Goal: Task Accomplishment & Management: Use online tool/utility

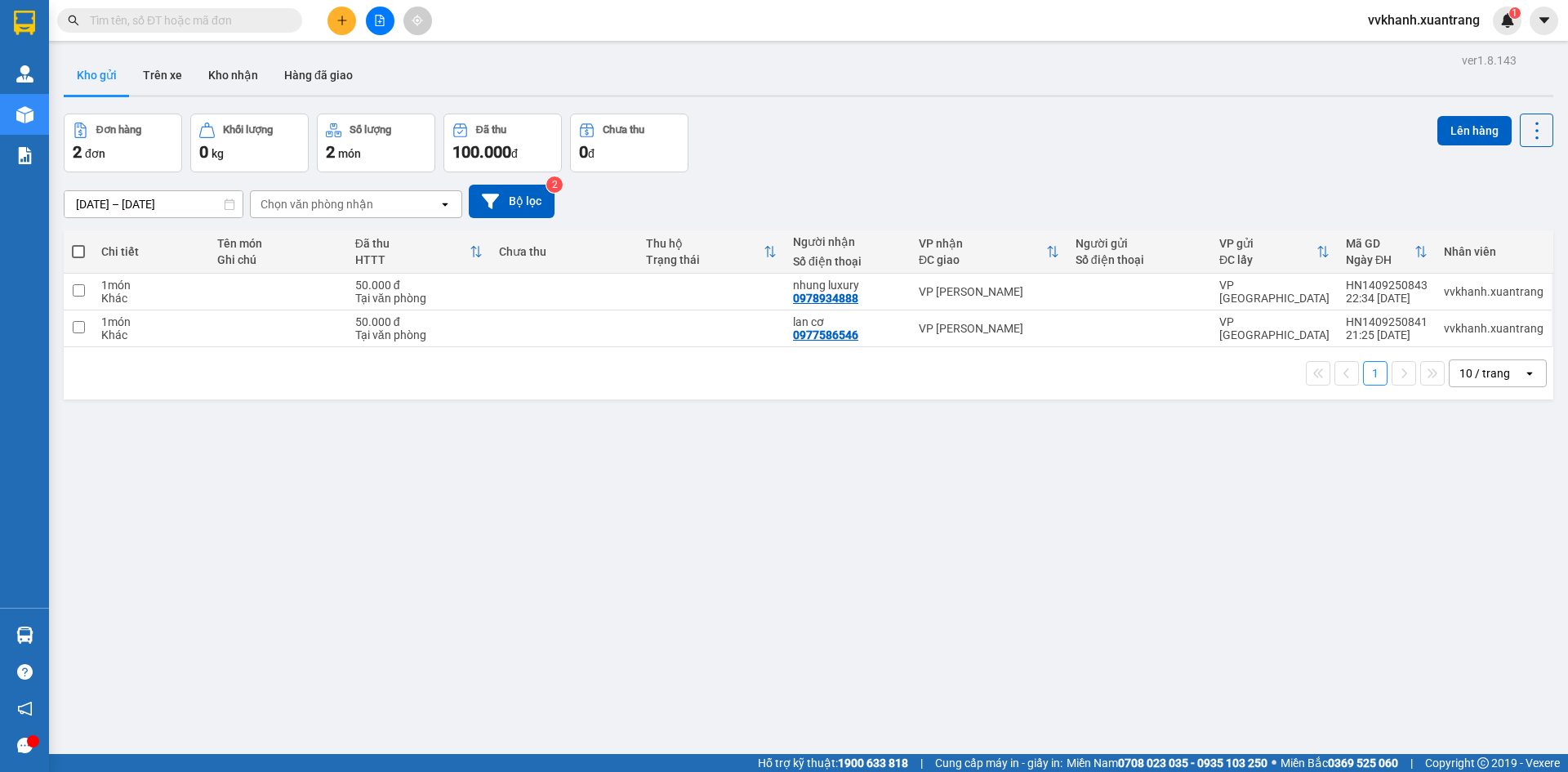
click at [392, 15] on button at bounding box center [380, 21] width 29 height 29
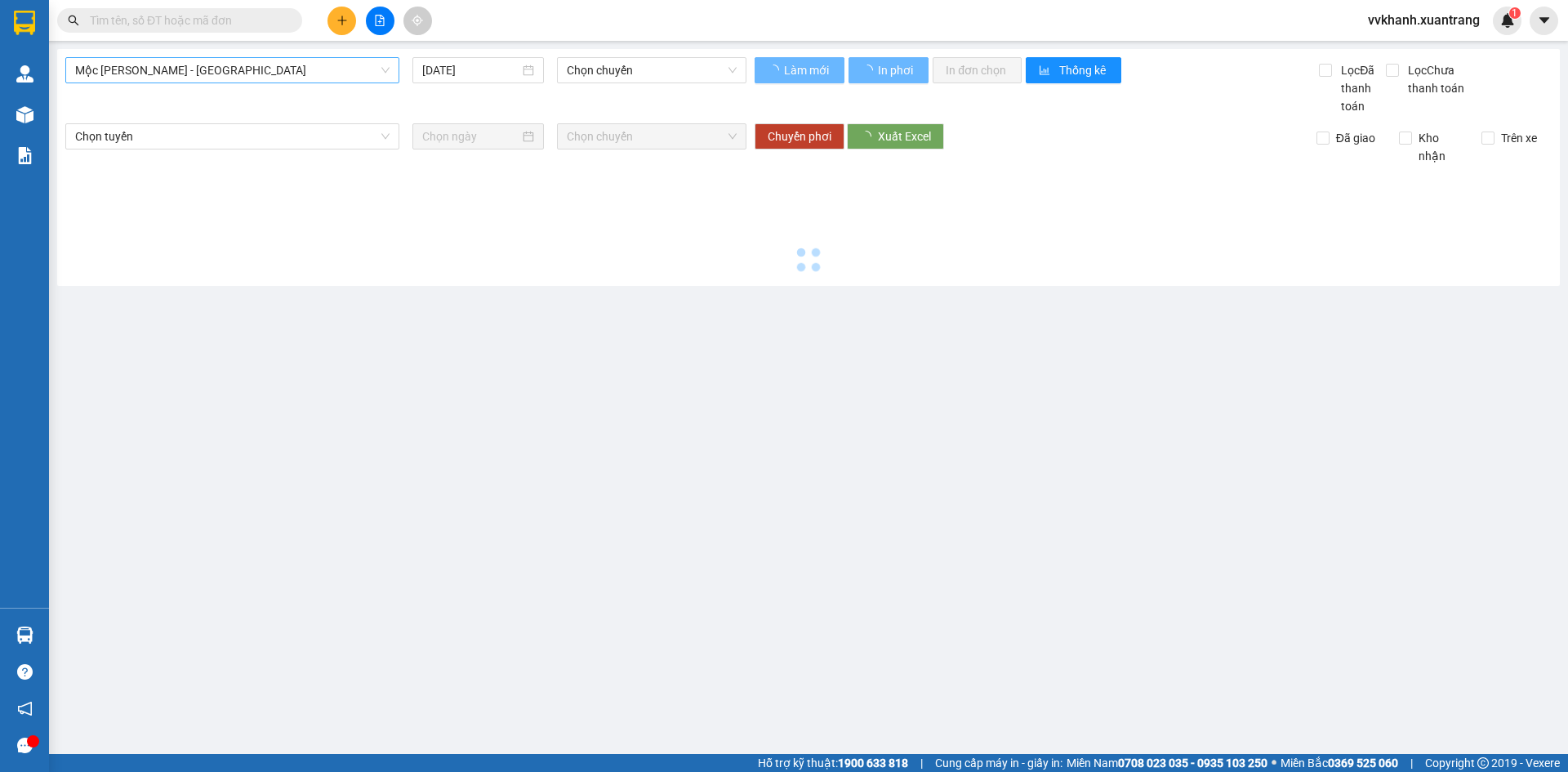
type input "[DATE]"
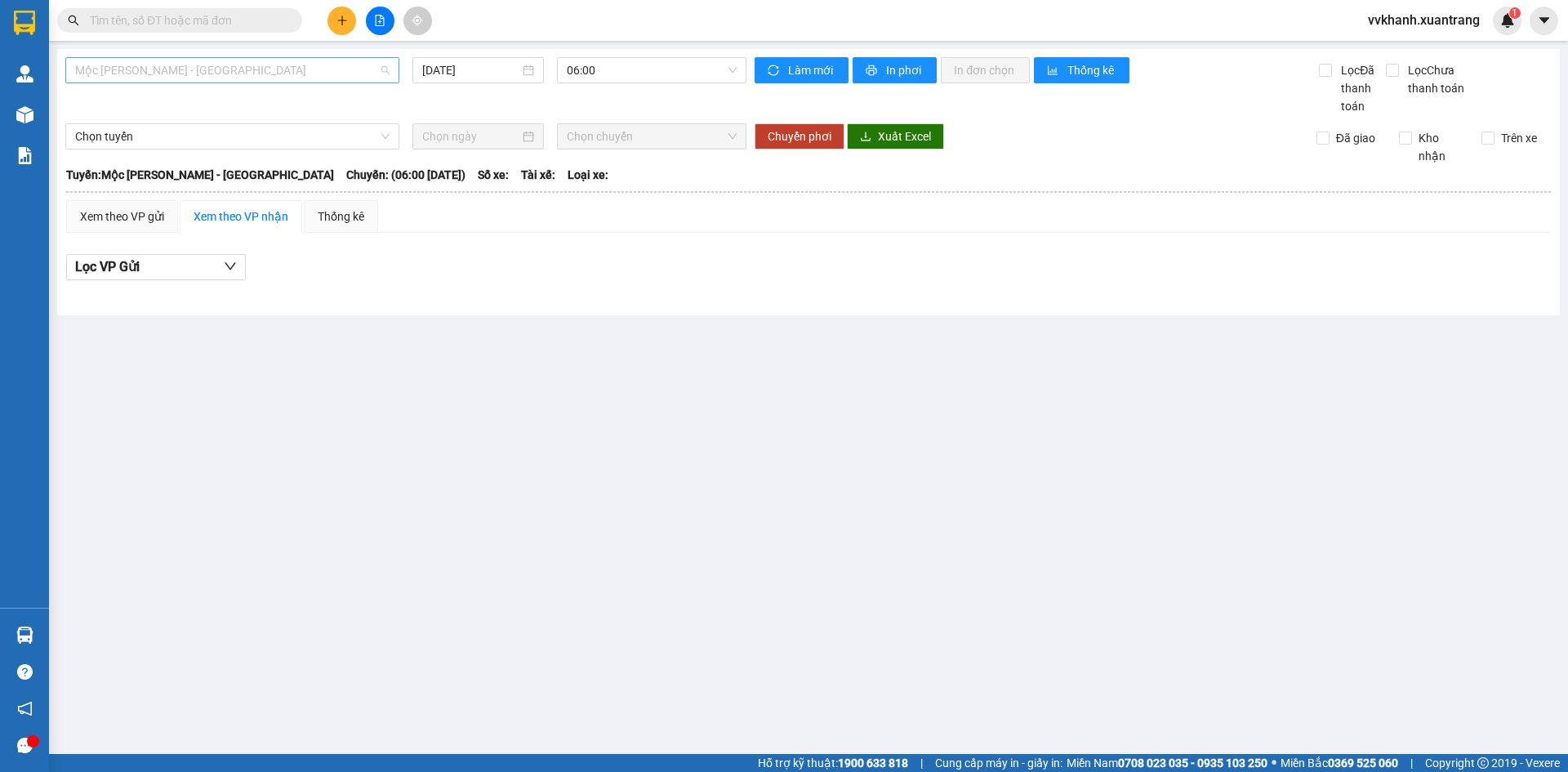
click at [186, 71] on span "Mộc [PERSON_NAME] - [GEOGRAPHIC_DATA]" at bounding box center [232, 70] width 314 height 24
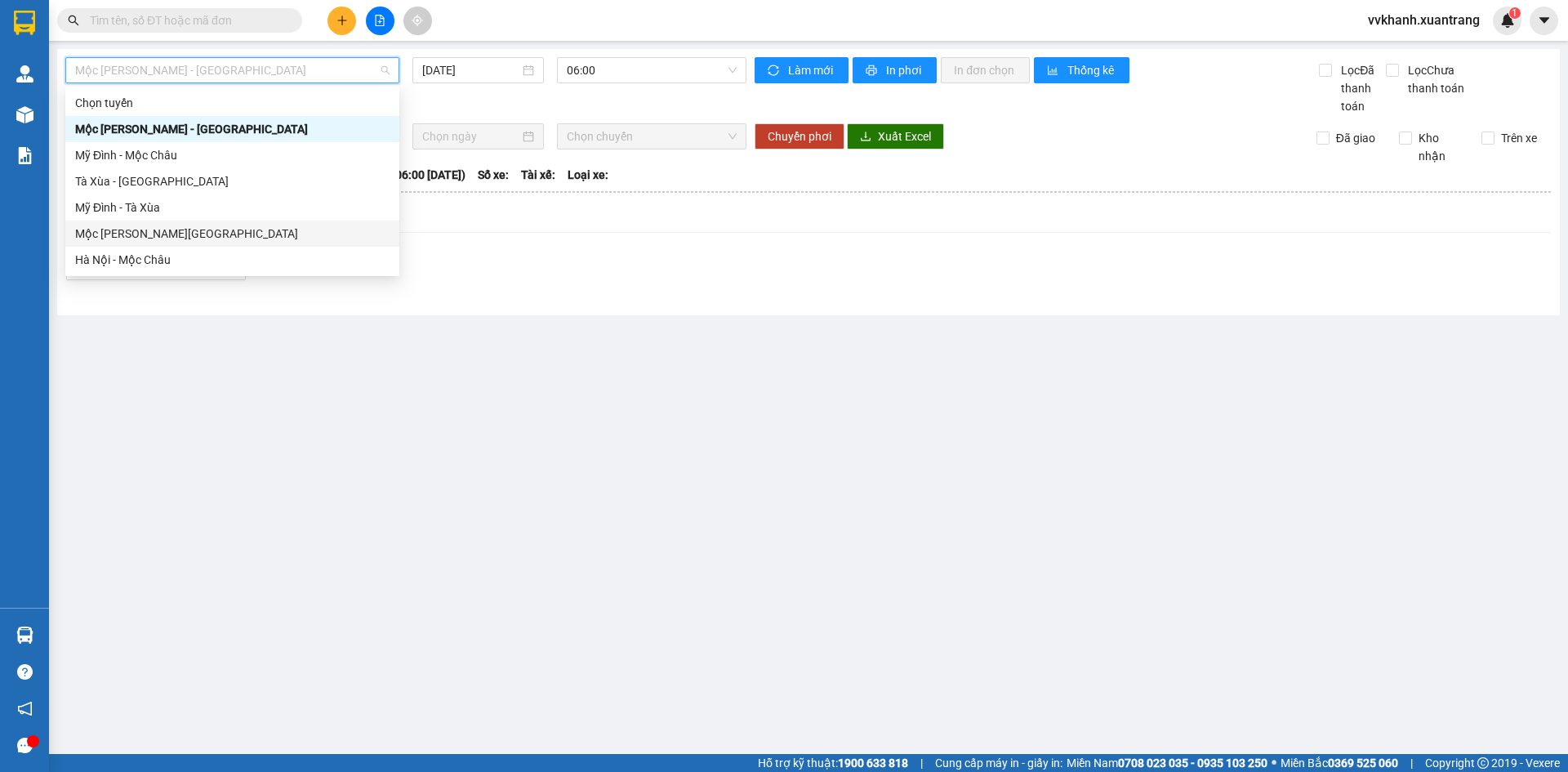
click at [159, 229] on div "Mộc [PERSON_NAME][GEOGRAPHIC_DATA]" at bounding box center [232, 233] width 314 height 18
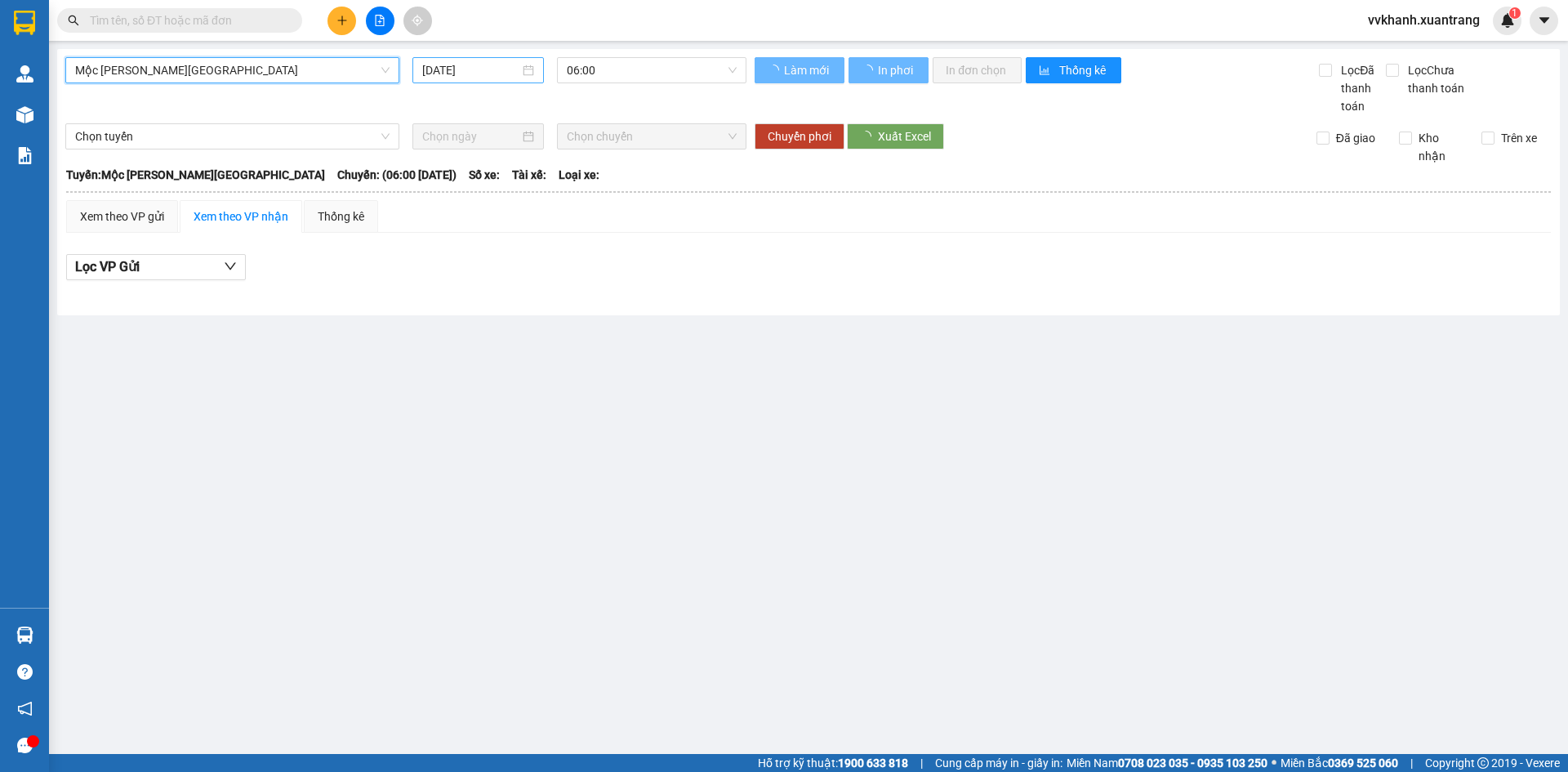
click at [461, 74] on input "[DATE]" at bounding box center [471, 70] width 97 height 18
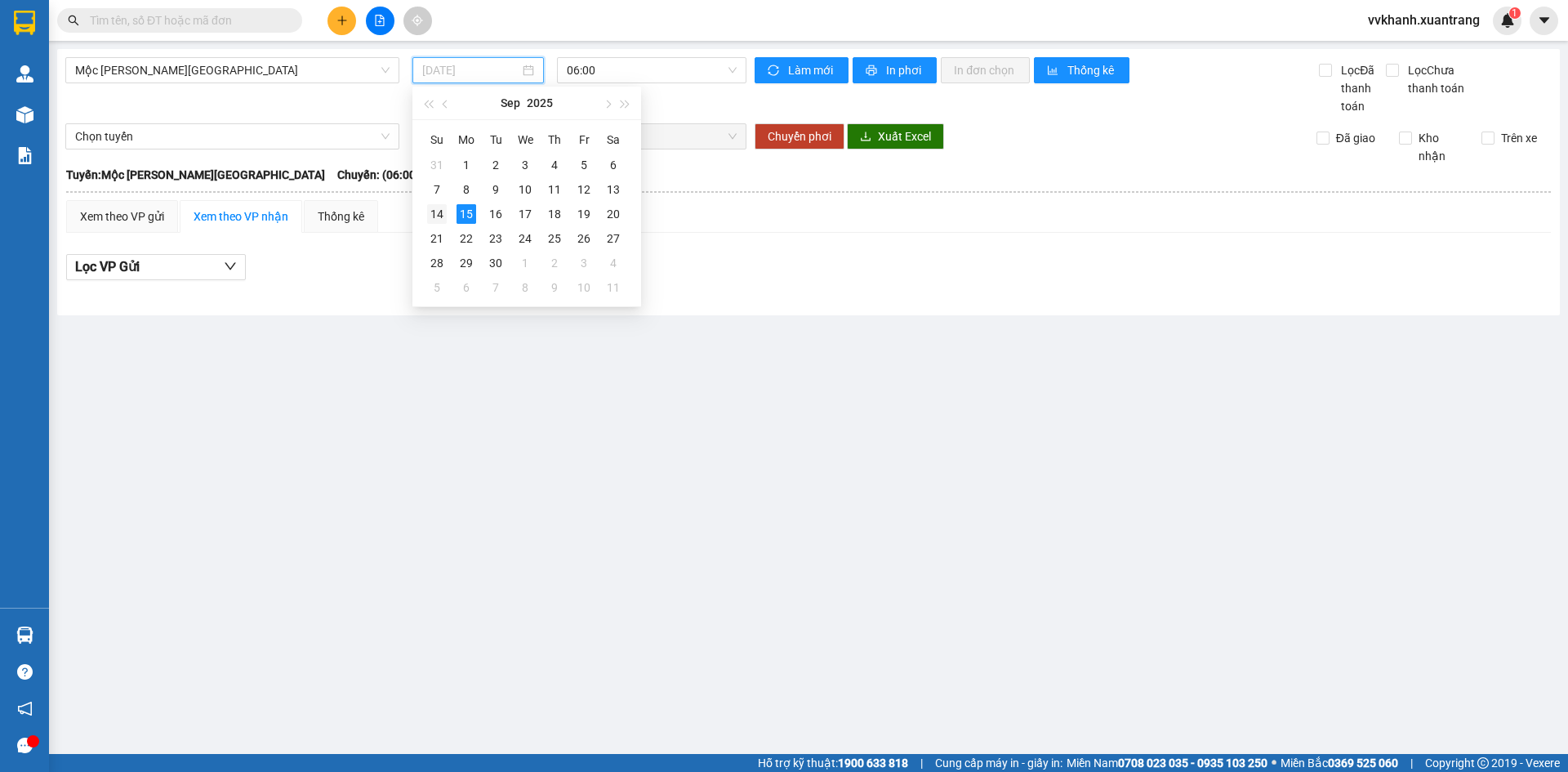
click at [445, 220] on div "14" at bounding box center [437, 213] width 19 height 19
type input "[DATE]"
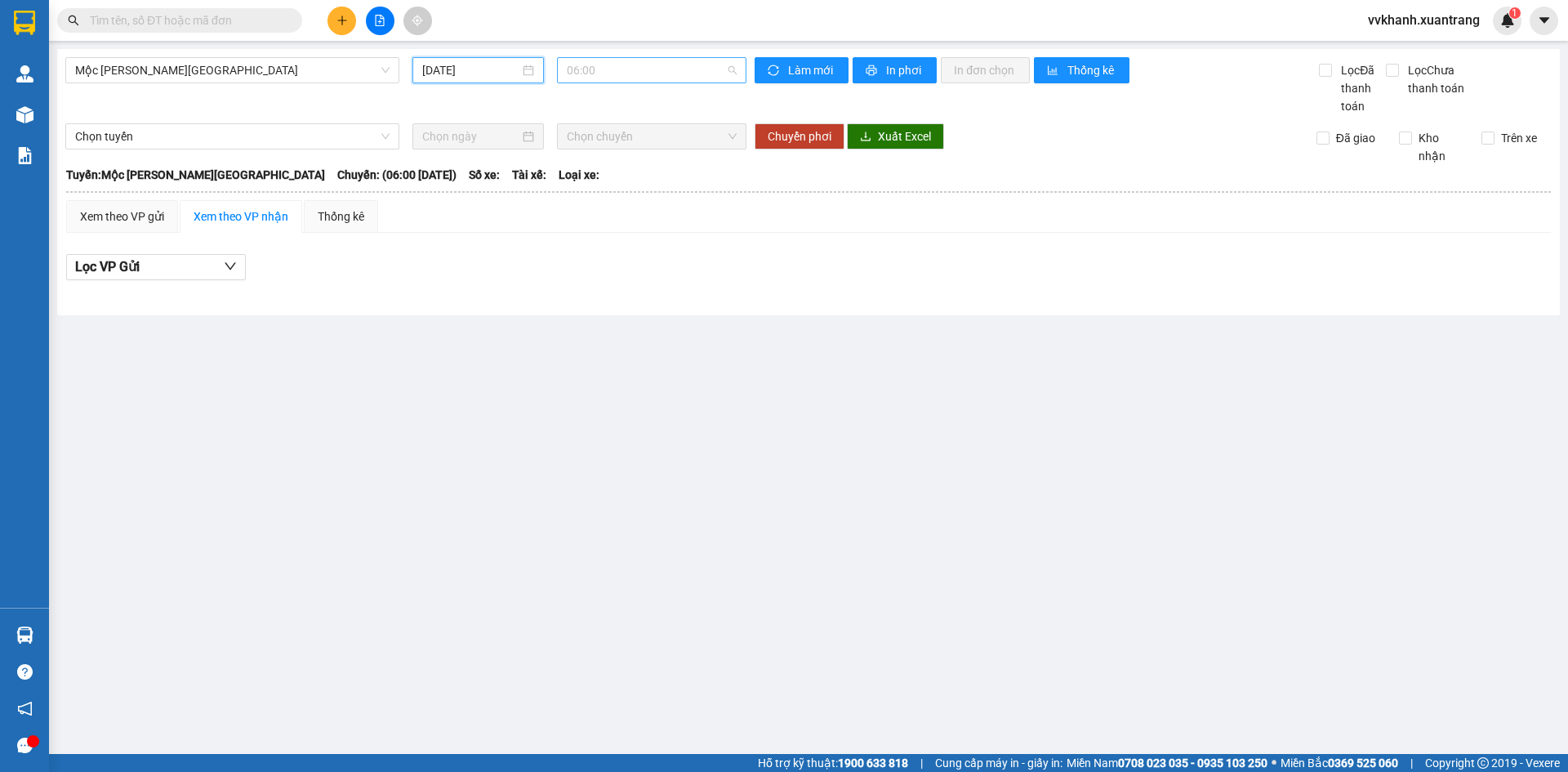
click at [649, 64] on span "06:00" at bounding box center [652, 70] width 170 height 24
click at [632, 256] on div "19:00" at bounding box center [631, 260] width 128 height 18
click at [615, 79] on span "19:00" at bounding box center [652, 70] width 170 height 24
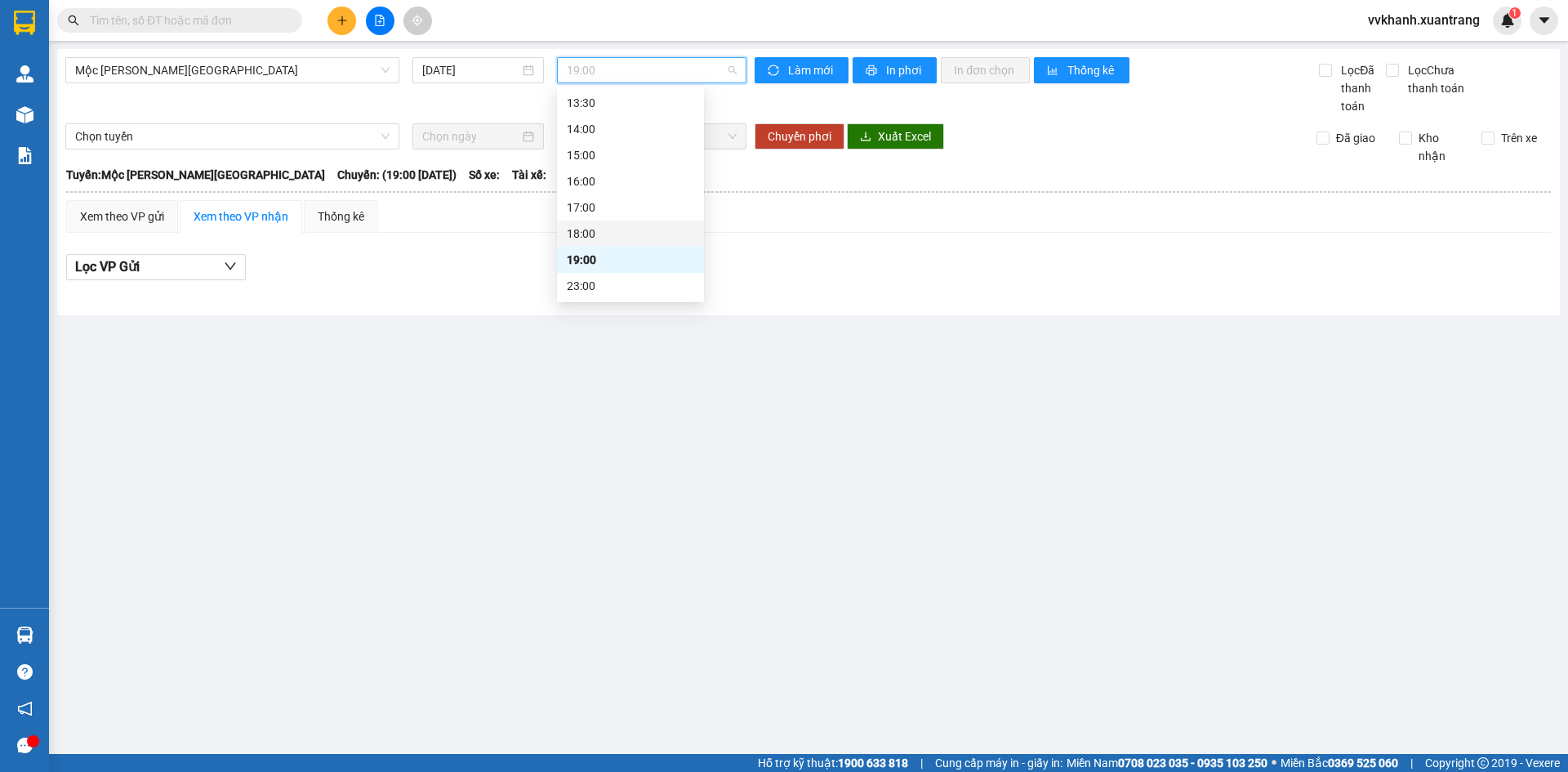
click at [616, 226] on div "18:00" at bounding box center [631, 233] width 128 height 18
click at [625, 61] on span "18:00" at bounding box center [652, 70] width 170 height 24
click at [606, 213] on div "17:00" at bounding box center [631, 207] width 128 height 18
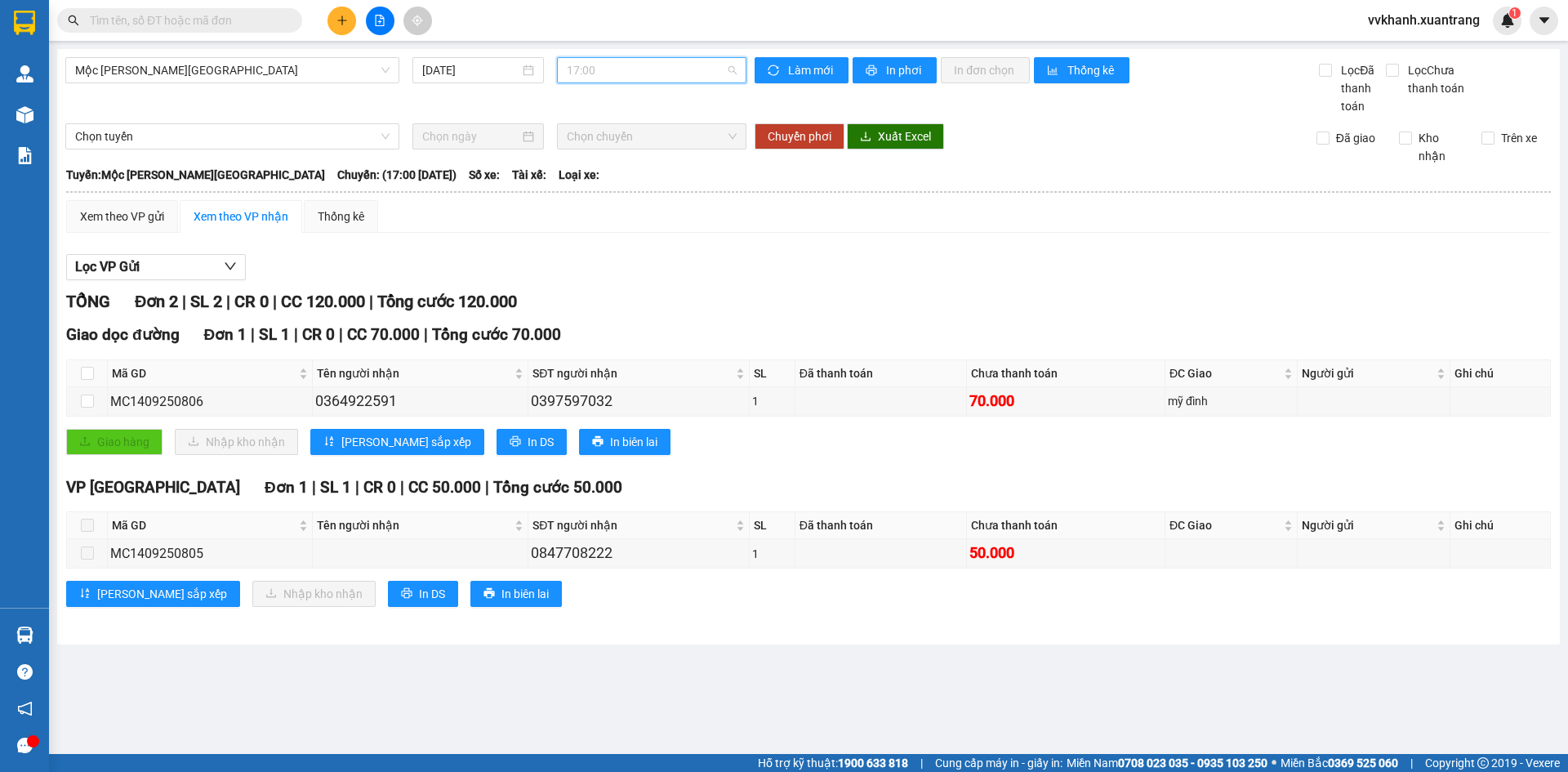
click at [610, 76] on span "17:00" at bounding box center [652, 70] width 170 height 24
click at [609, 187] on div "16:00" at bounding box center [631, 181] width 128 height 18
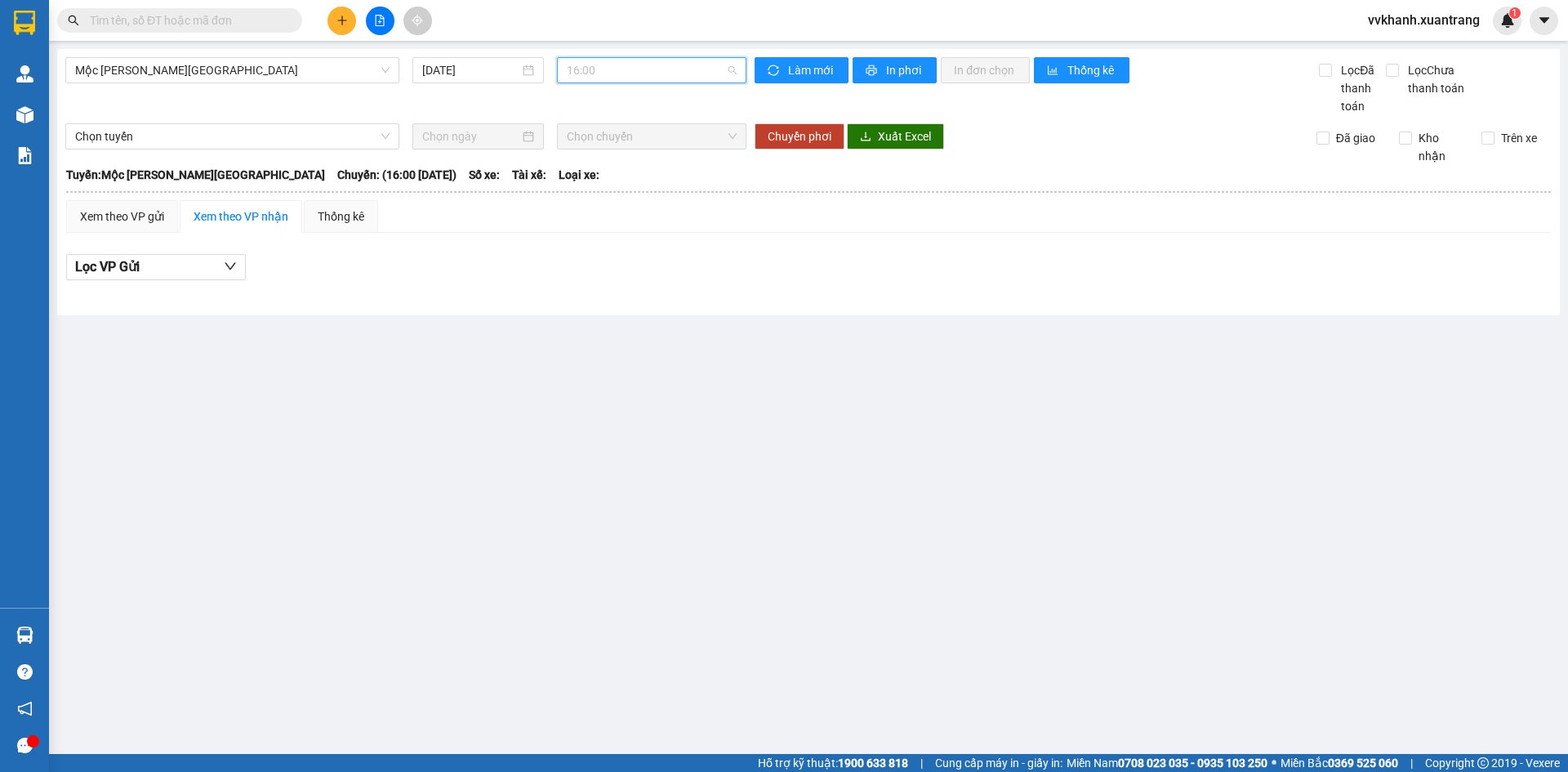
click at [612, 75] on span "16:00" at bounding box center [652, 70] width 170 height 24
click at [600, 165] on div "15:00" at bounding box center [630, 155] width 147 height 26
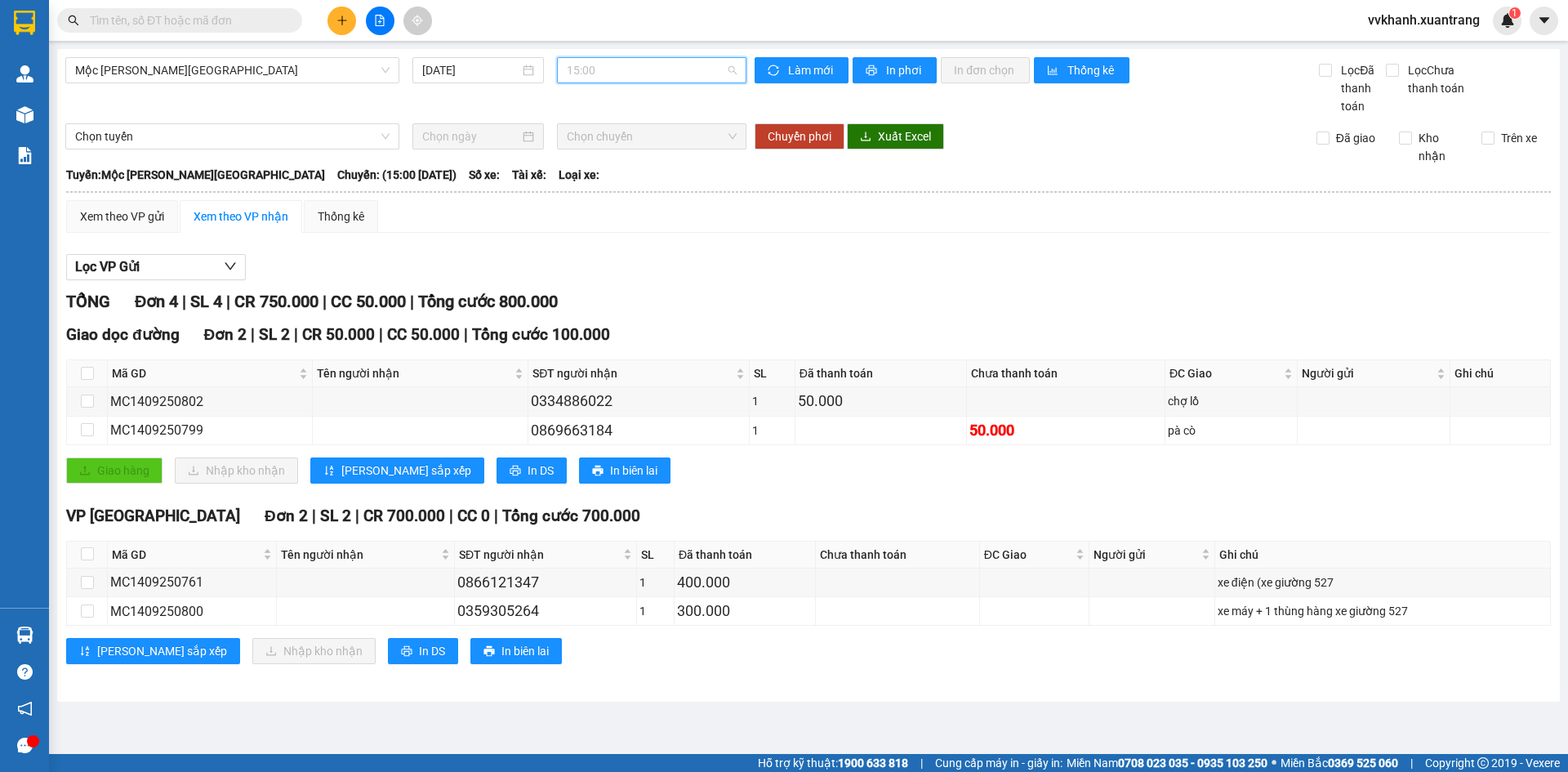
click at [609, 73] on span "15:00" at bounding box center [652, 70] width 170 height 24
click at [591, 137] on div "14:00" at bounding box center [631, 129] width 128 height 18
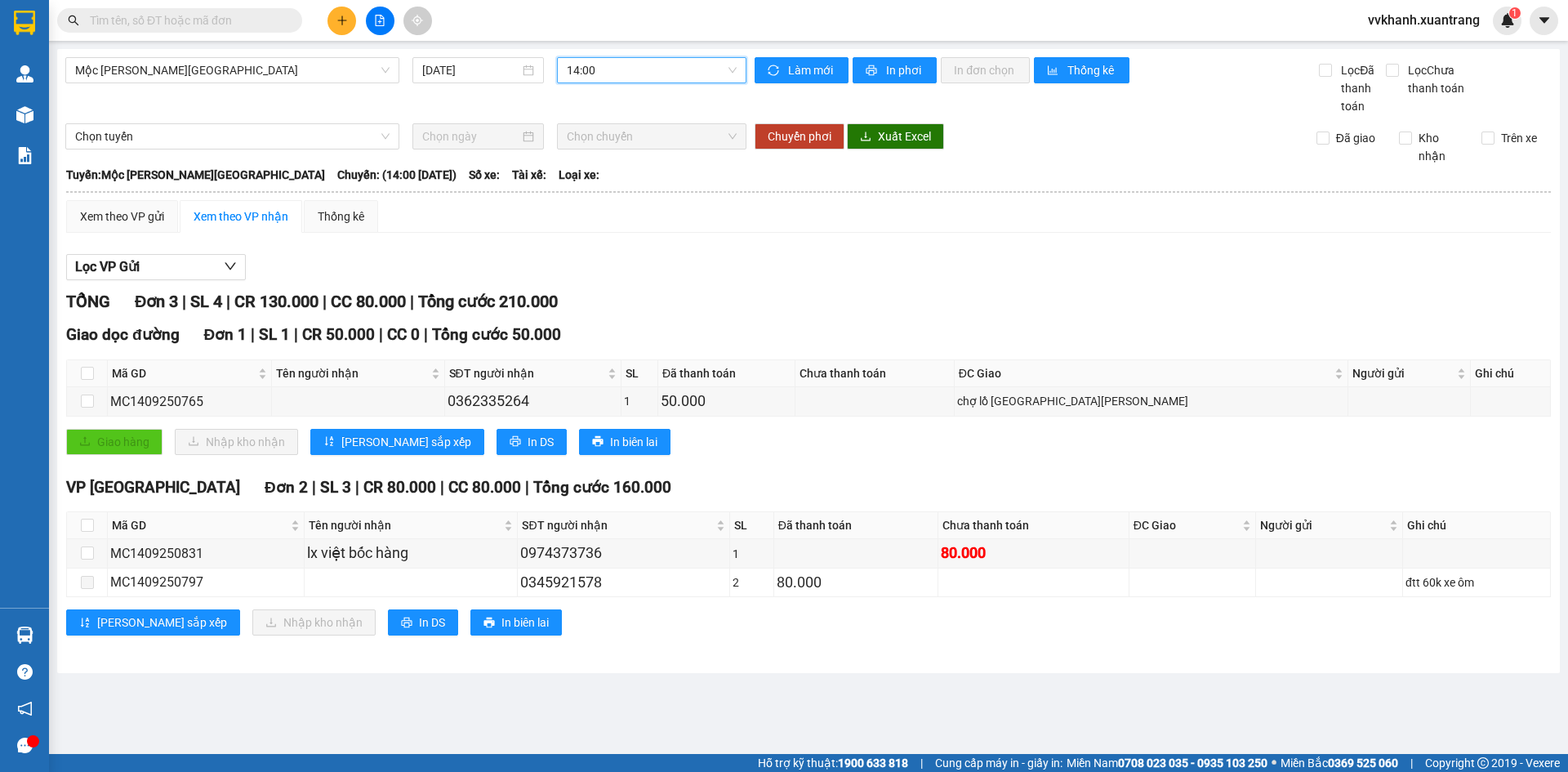
click at [592, 66] on span "14:00" at bounding box center [652, 70] width 170 height 24
click at [811, 202] on div "Xem theo VP gửi Xem theo VP nhận Thống kê" at bounding box center [809, 216] width 1485 height 33
